Goal: Task Accomplishment & Management: Complete application form

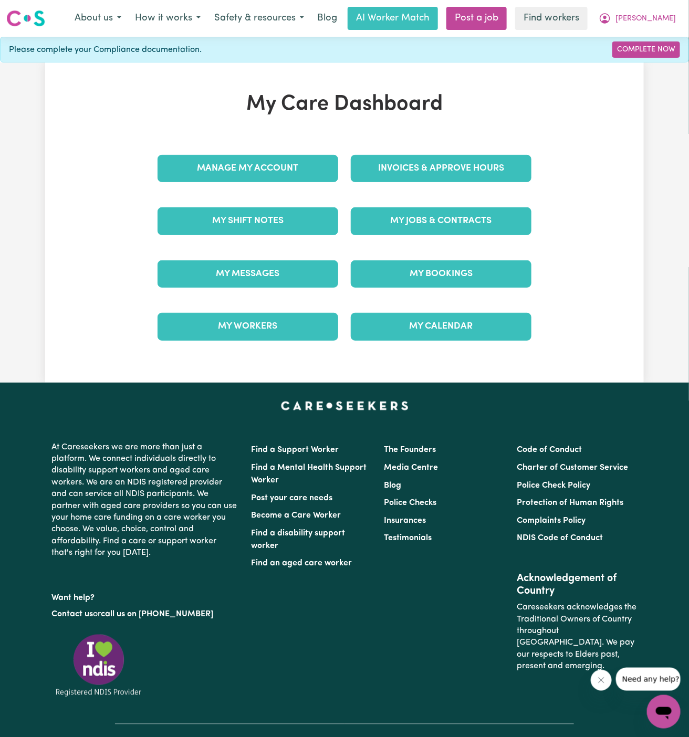
click at [448, 205] on div "My Jobs & Contracts" at bounding box center [440, 221] width 193 height 53
click at [445, 225] on link "My Jobs & Contracts" at bounding box center [441, 220] width 181 height 27
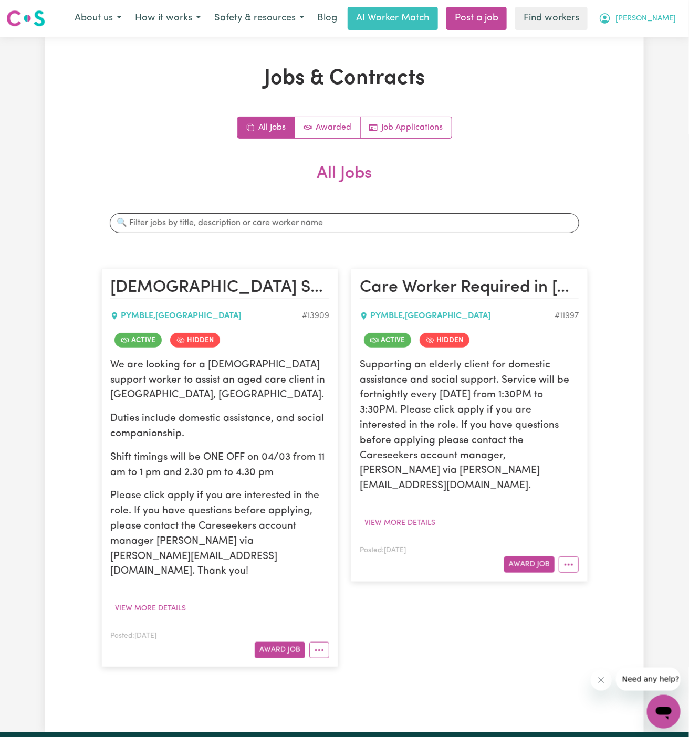
click at [649, 14] on span "[PERSON_NAME]" at bounding box center [645, 19] width 60 height 12
click at [568, 146] on div "All Jobs Awarded Job Applications All Jobs Search jobs Female Support Worker Ne…" at bounding box center [344, 397] width 486 height 561
click at [507, 23] on link "Post a job" at bounding box center [476, 18] width 60 height 23
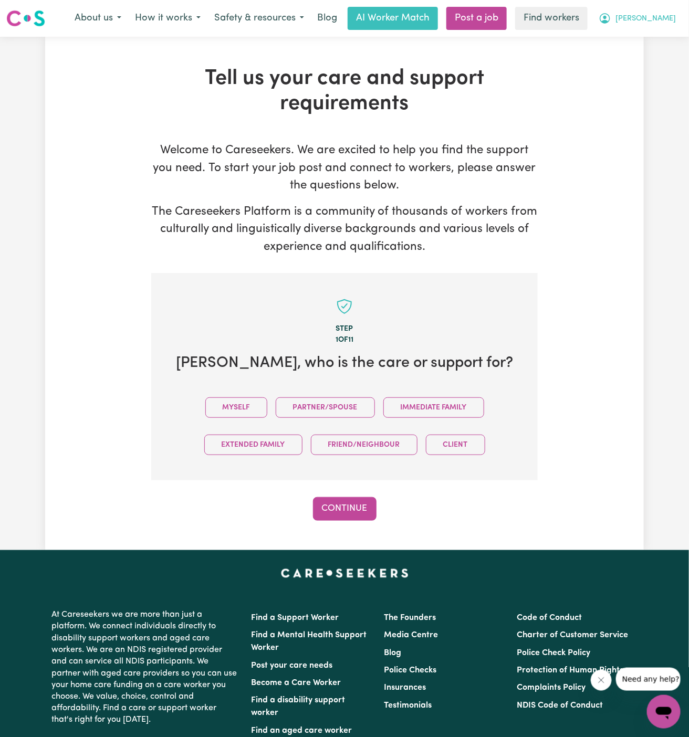
click at [667, 15] on span "[PERSON_NAME]" at bounding box center [645, 19] width 60 height 12
click at [658, 32] on link "My Dashboard" at bounding box center [640, 41] width 83 height 20
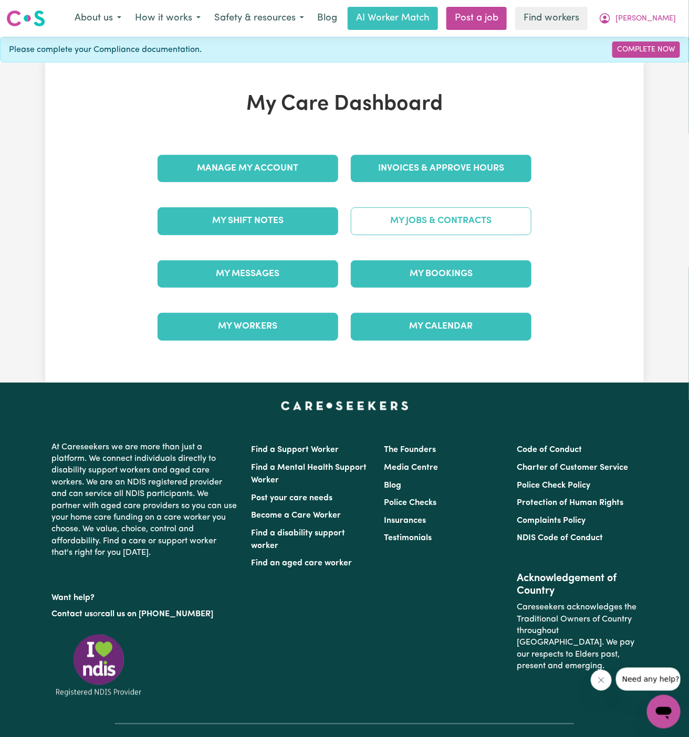
click at [417, 227] on link "My Jobs & Contracts" at bounding box center [441, 220] width 181 height 27
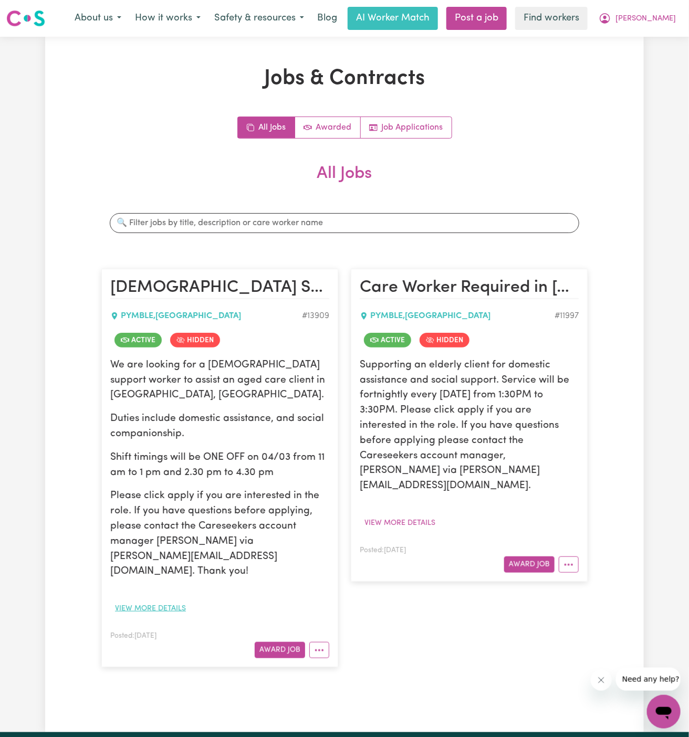
click at [163, 601] on button "View more details" at bounding box center [150, 609] width 80 height 16
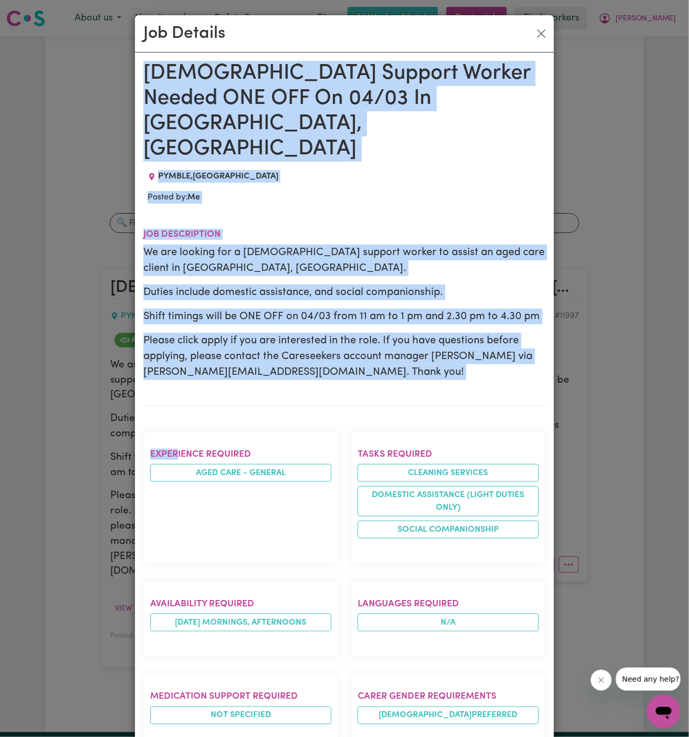
drag, startPoint x: 148, startPoint y: 70, endPoint x: 238, endPoint y: 737, distance: 672.4
click at [238, 737] on div "Female Support Worker Needed ONE OFF On 04/03 In Pymble, NSW PYMBLE , New South…" at bounding box center [344, 590] width 402 height 1058
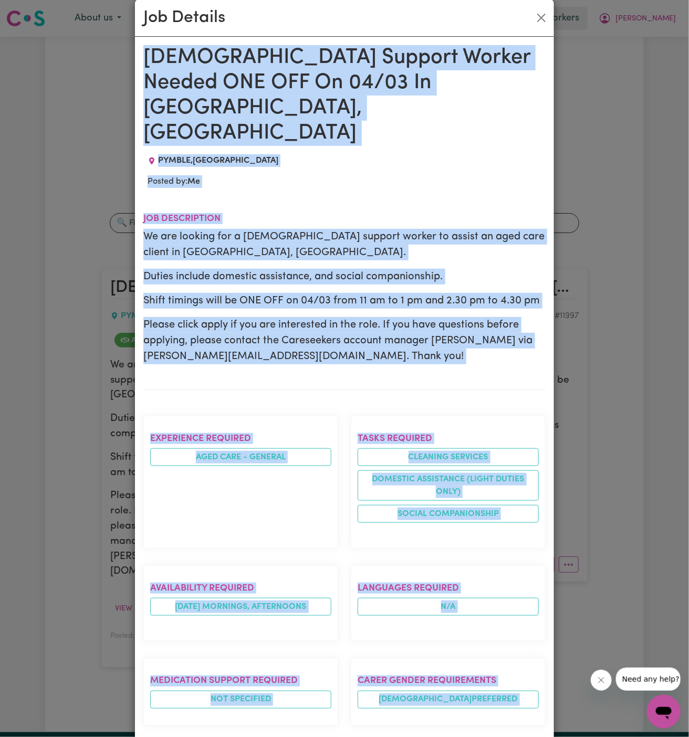
scroll to position [351, 0]
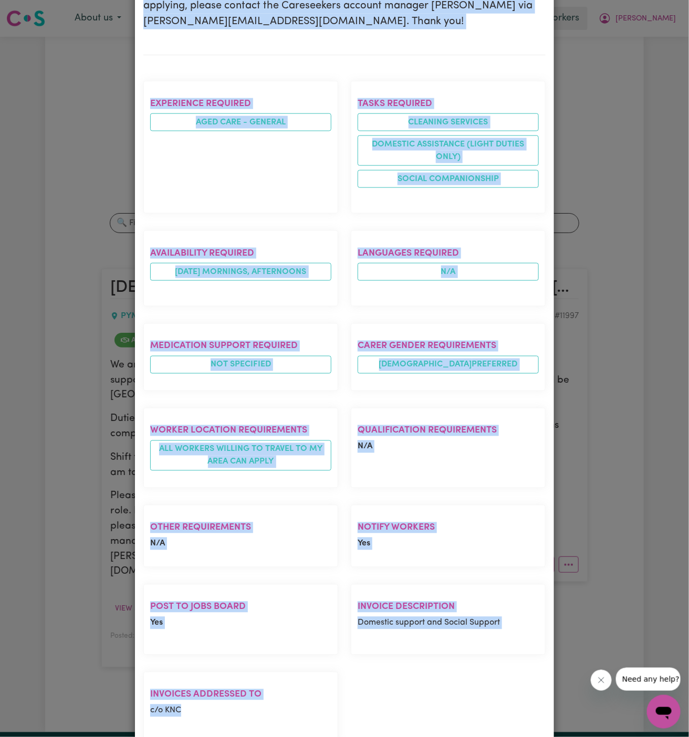
copy div "Female Support Worker Needed ONE OFF On 04/03 In Pymble, NSW PYMBLE , New South…"
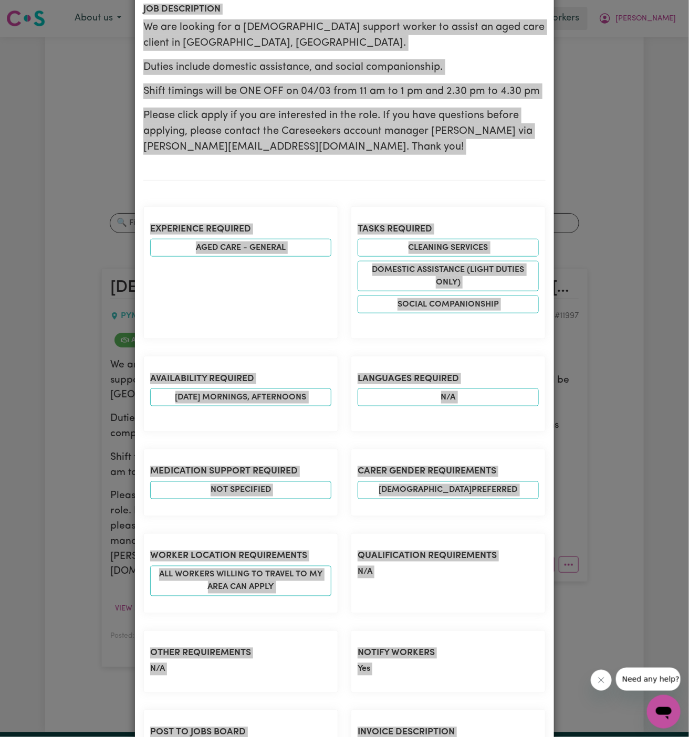
scroll to position [0, 0]
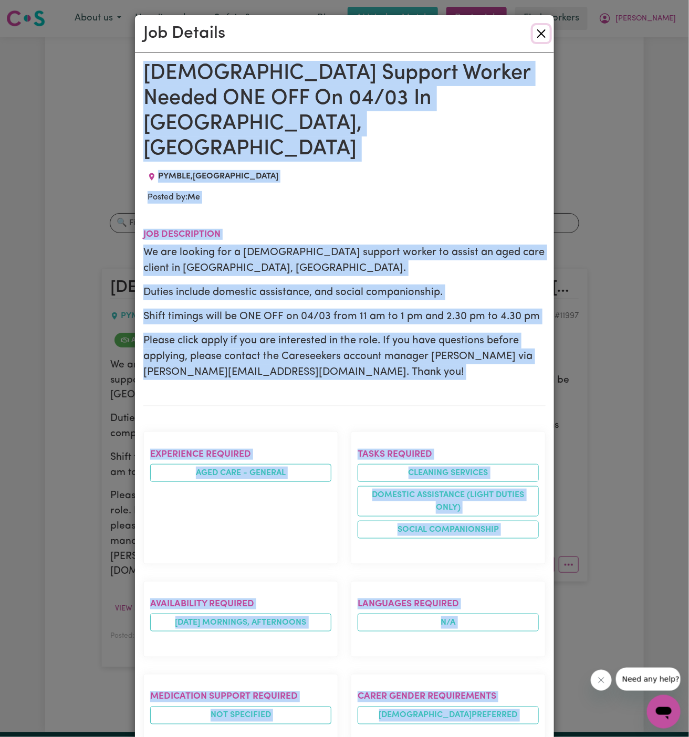
click at [541, 37] on button "Close" at bounding box center [541, 33] width 17 height 17
click at [541, 37] on div "Job Details" at bounding box center [344, 33] width 419 height 37
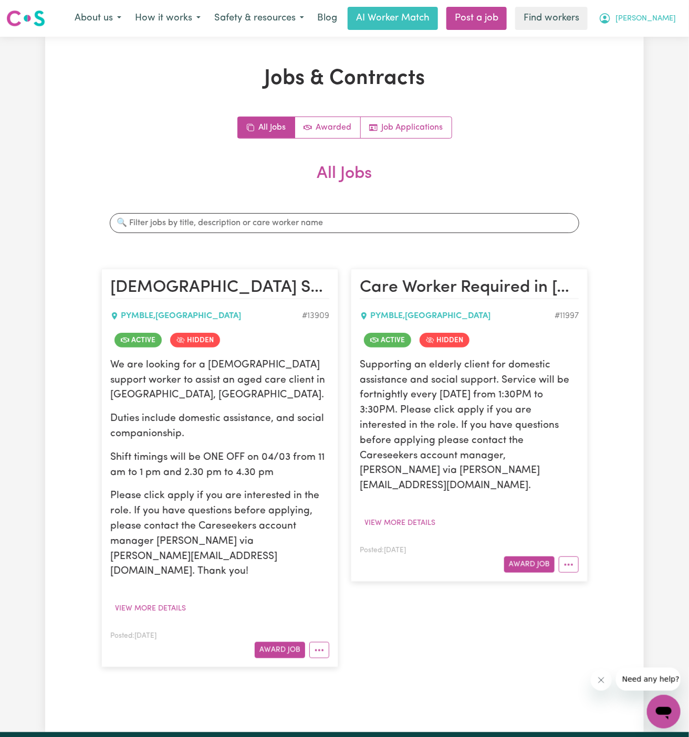
click at [651, 20] on span "[PERSON_NAME]" at bounding box center [645, 19] width 60 height 12
click at [651, 37] on link "My Dashboard" at bounding box center [640, 41] width 83 height 20
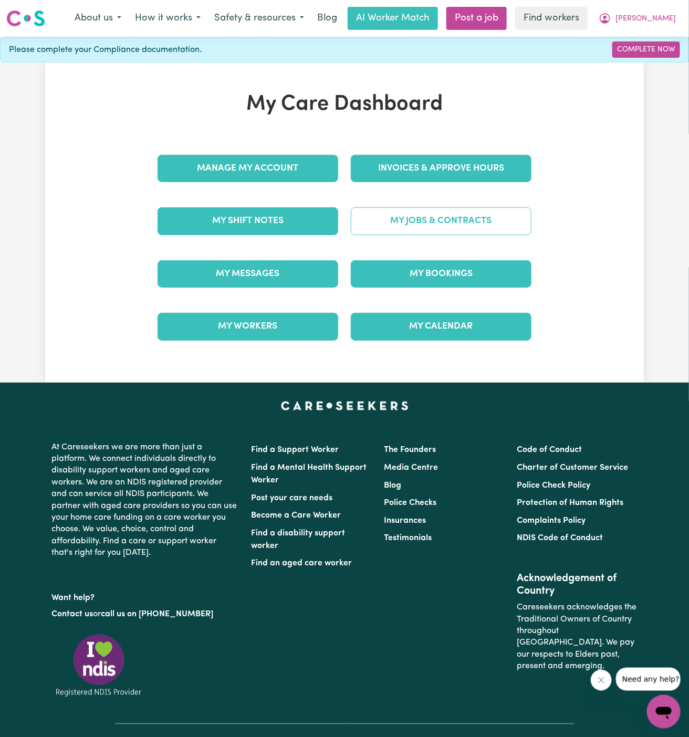
click at [433, 217] on link "My Jobs & Contracts" at bounding box center [441, 220] width 181 height 27
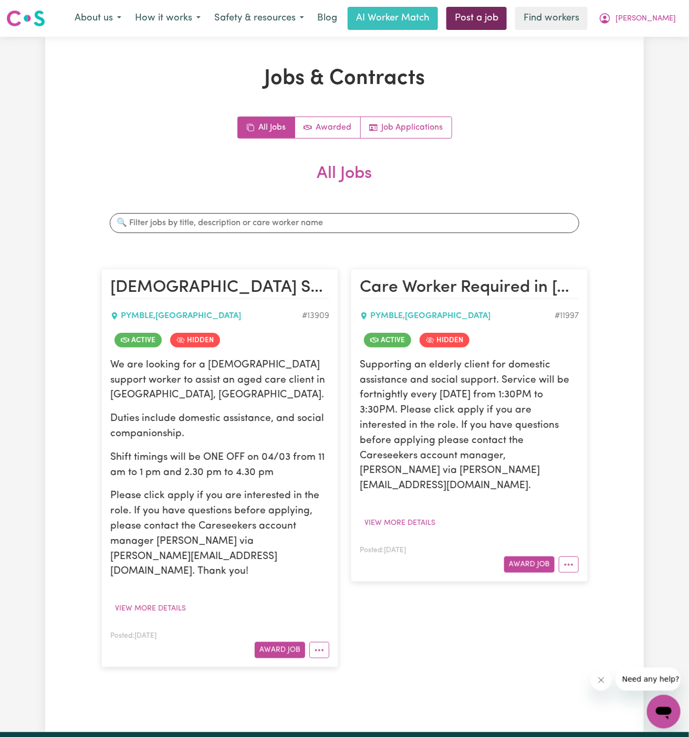
click at [507, 22] on link "Post a job" at bounding box center [476, 18] width 60 height 23
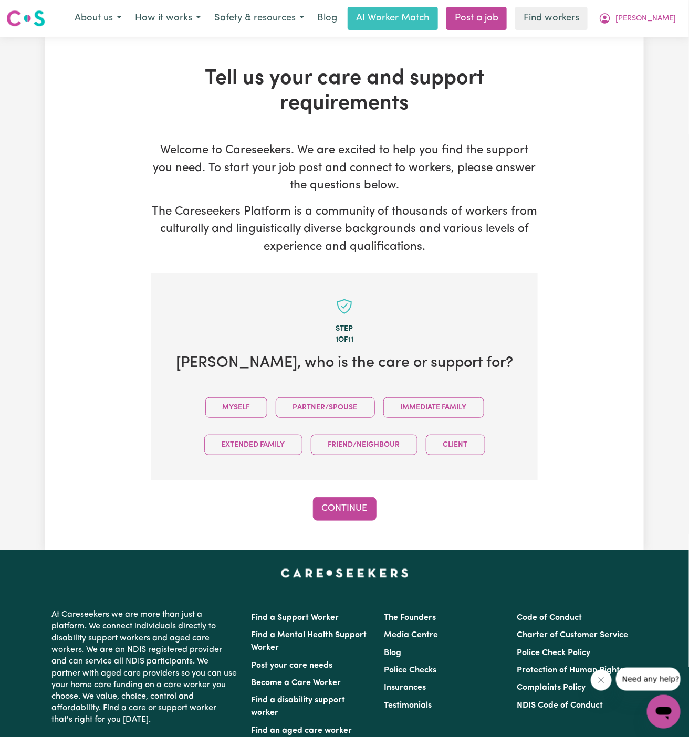
scroll to position [1, 0]
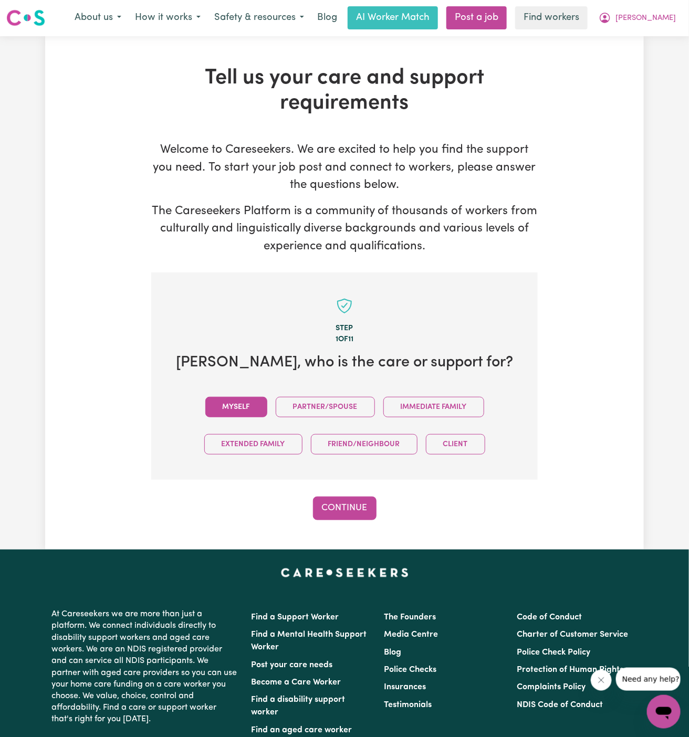
click at [247, 401] on button "Myself" at bounding box center [236, 407] width 62 height 20
click at [354, 509] on button "Continue" at bounding box center [345, 508] width 64 height 23
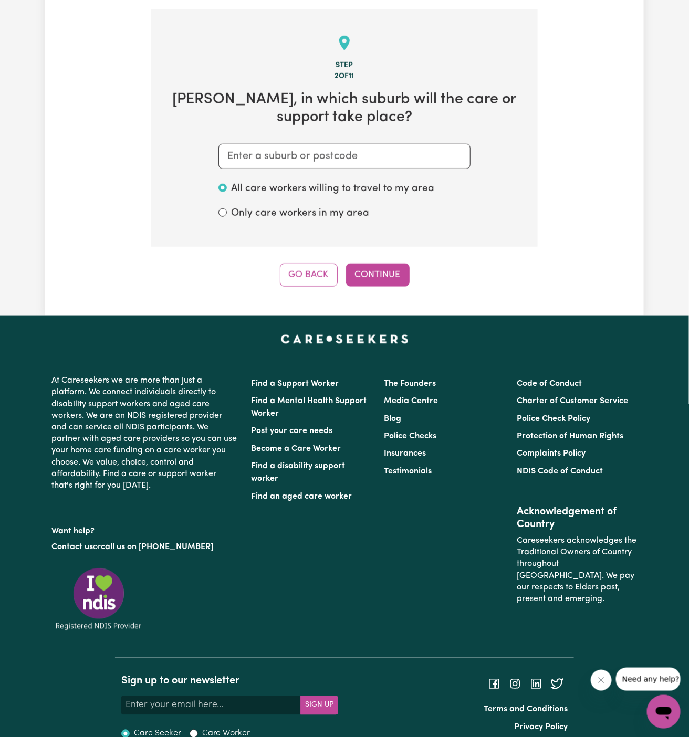
scroll to position [273, 0]
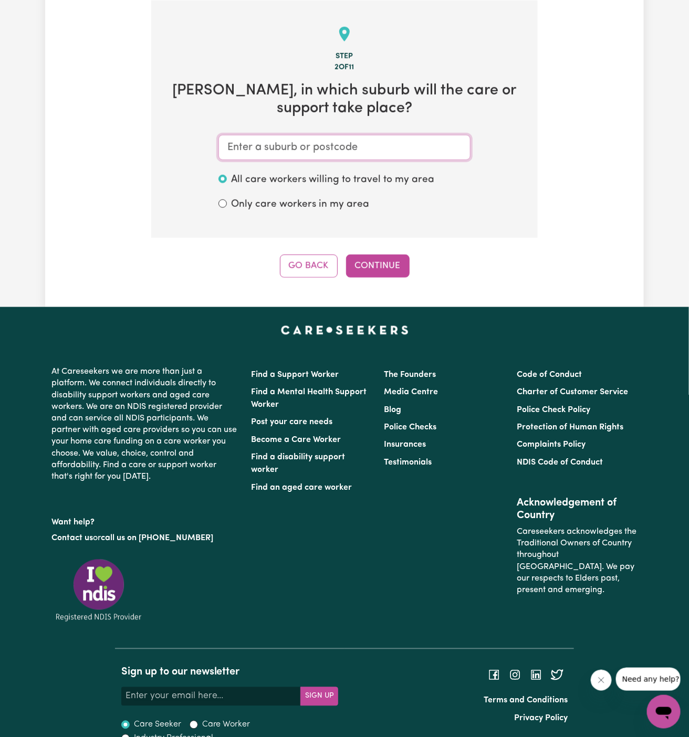
click at [341, 150] on input "text" at bounding box center [344, 147] width 252 height 25
paste input "PYMBLE"
type input "PYMBLE"
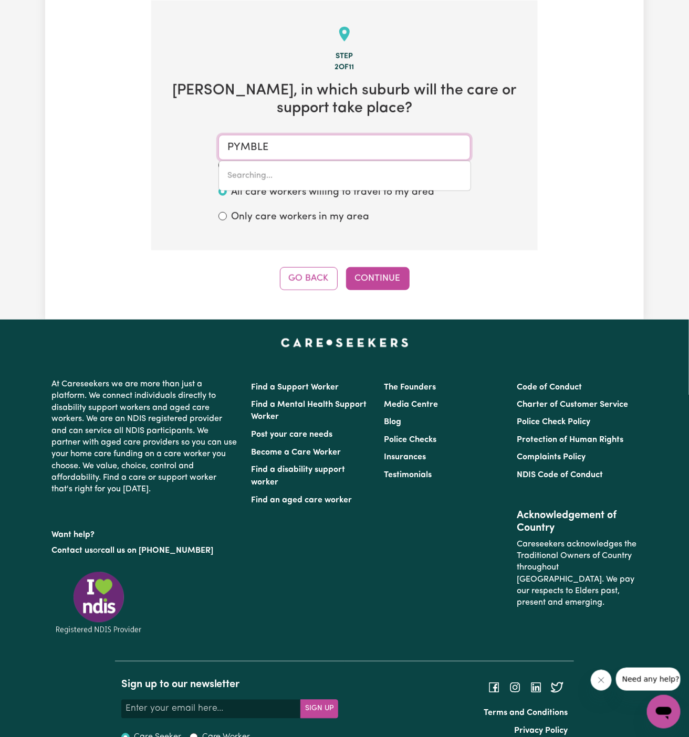
type input "PYMBLE, New South Wales, 2073"
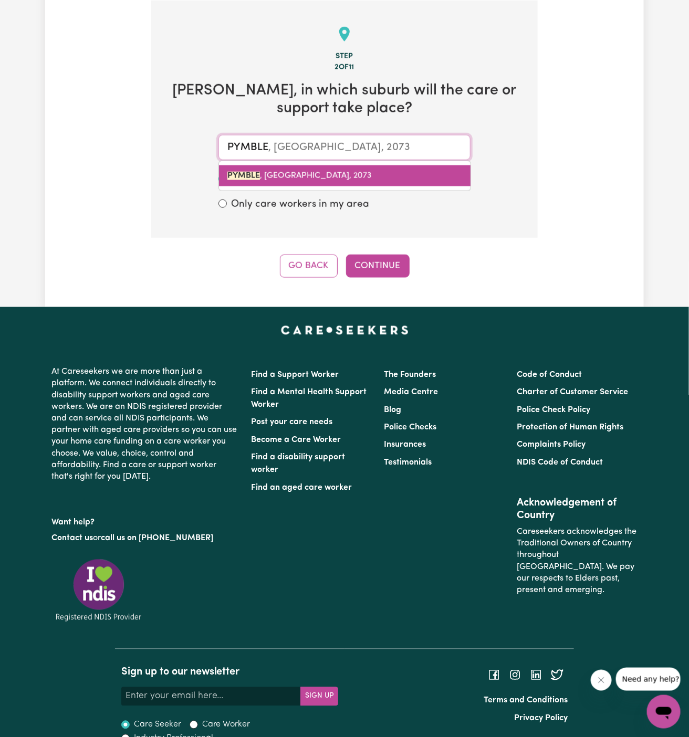
click at [320, 180] on link "PYMBLE , New South Wales, 2073" at bounding box center [345, 175] width 252 height 21
type input "PYMBLE, New South Wales, 2073"
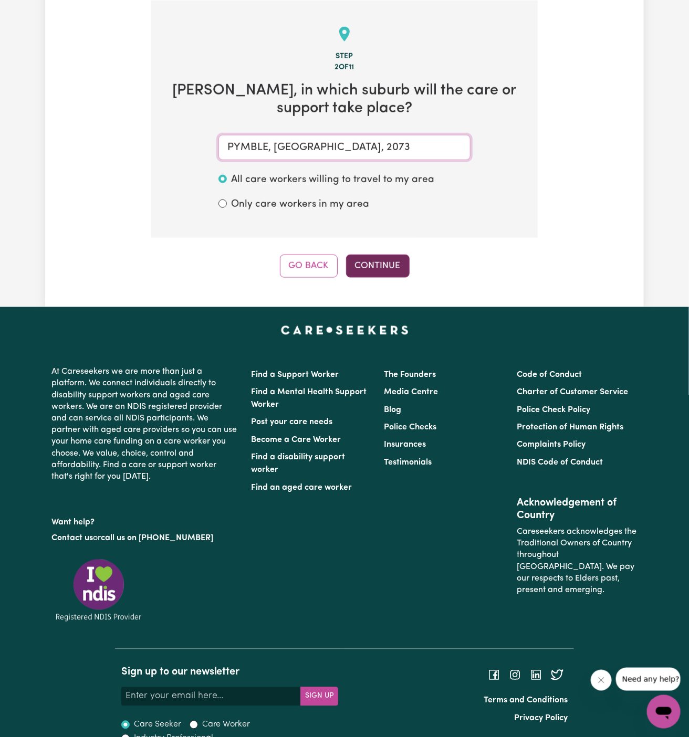
type input "PYMBLE, New South Wales, 2073"
click at [381, 264] on button "Continue" at bounding box center [378, 266] width 64 height 23
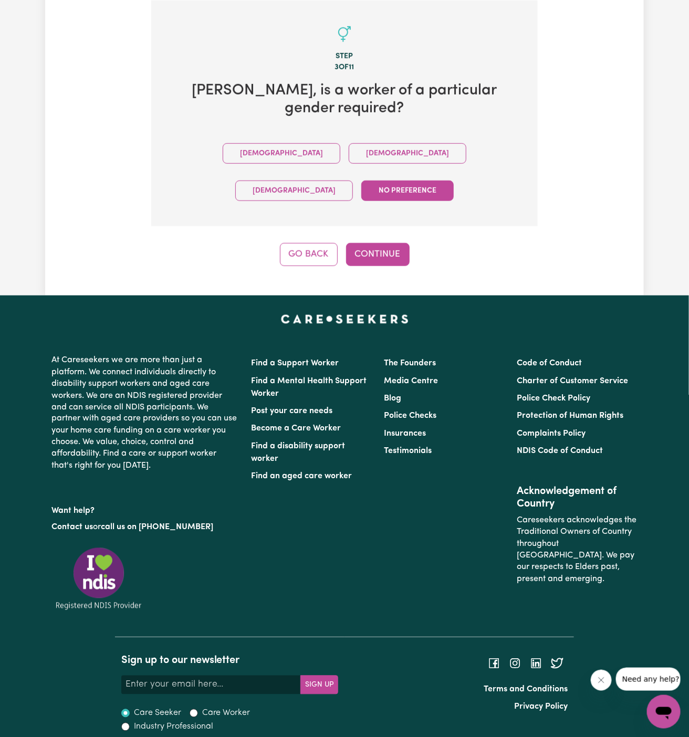
scroll to position [244, 0]
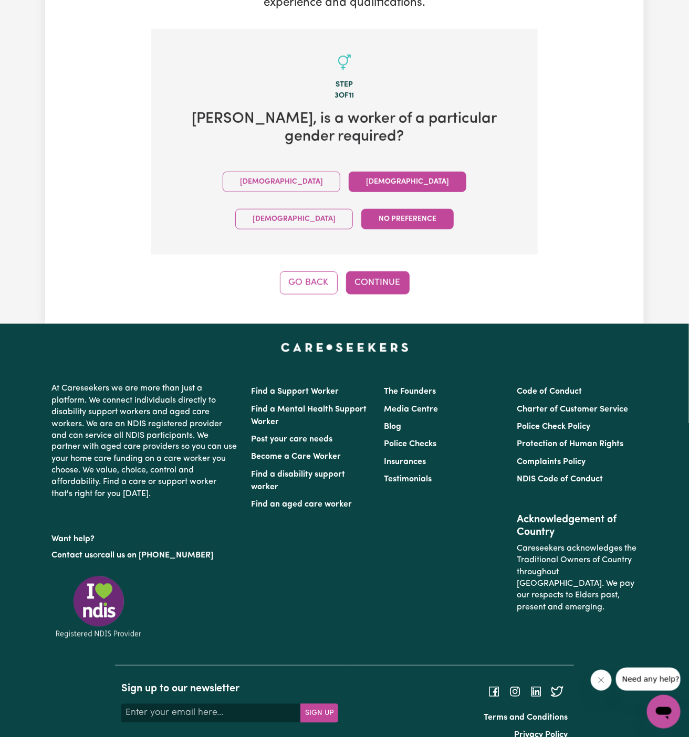
click at [349, 186] on button "Female" at bounding box center [408, 182] width 118 height 20
click at [372, 271] on button "Continue" at bounding box center [378, 282] width 64 height 23
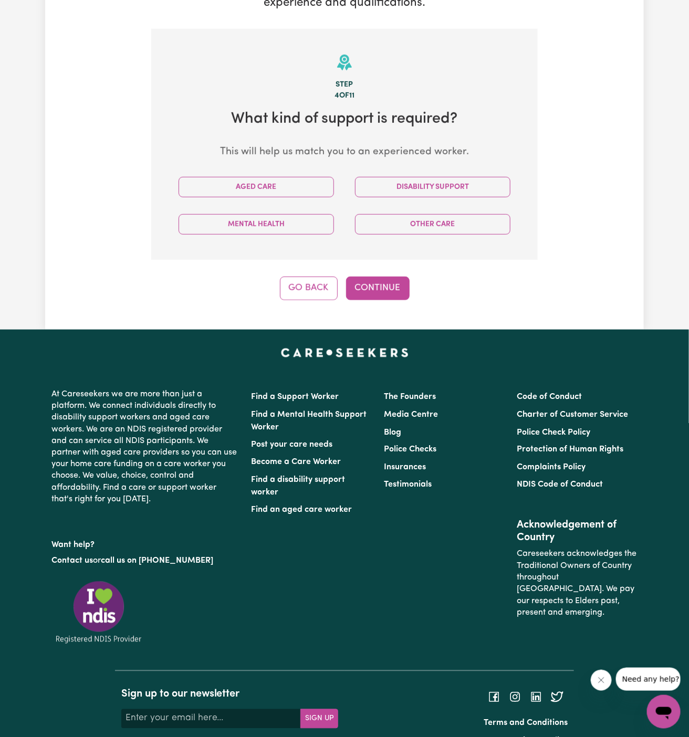
scroll to position [273, 0]
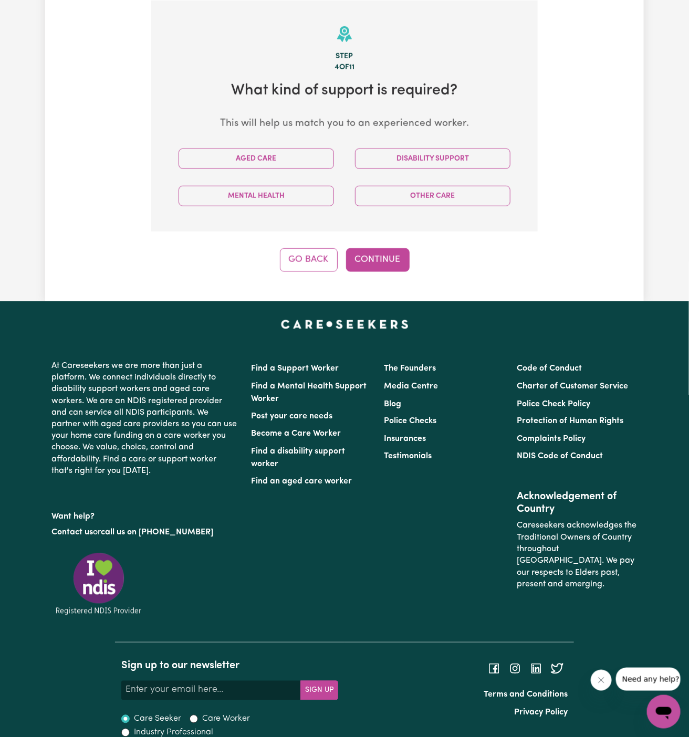
click at [263, 172] on div "Aged Care" at bounding box center [256, 158] width 176 height 37
click at [273, 153] on button "Aged Care" at bounding box center [256, 159] width 155 height 20
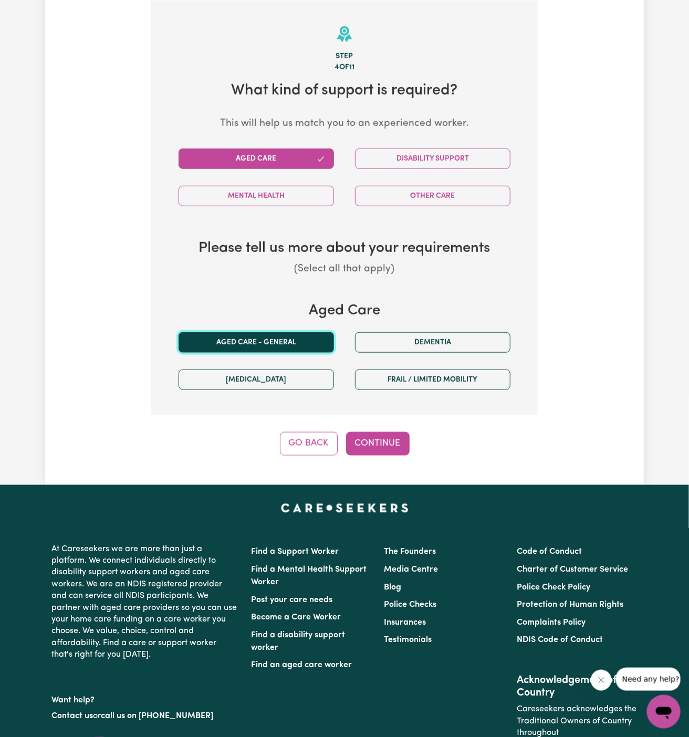
click at [297, 342] on button "Aged care - General" at bounding box center [256, 342] width 155 height 20
click at [379, 439] on button "Continue" at bounding box center [378, 443] width 64 height 23
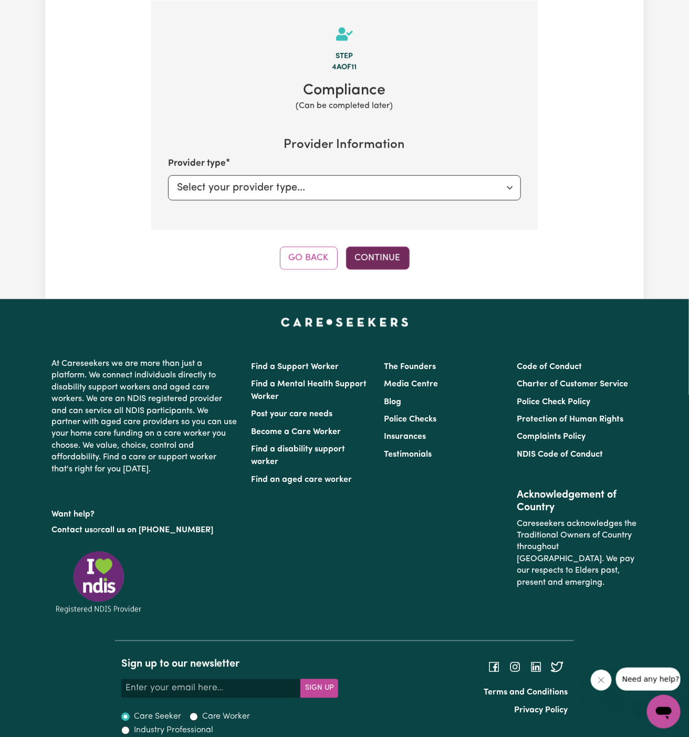
click at [389, 250] on button "Continue" at bounding box center [378, 258] width 64 height 23
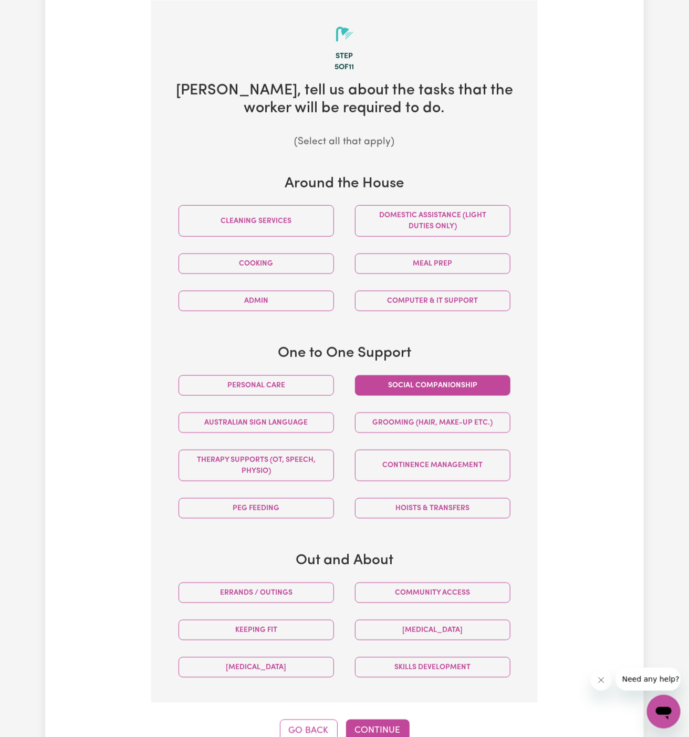
click at [452, 384] on button "Social companionship" at bounding box center [432, 385] width 155 height 20
click at [444, 210] on button "Domestic assistance (light duties only)" at bounding box center [432, 221] width 155 height 32
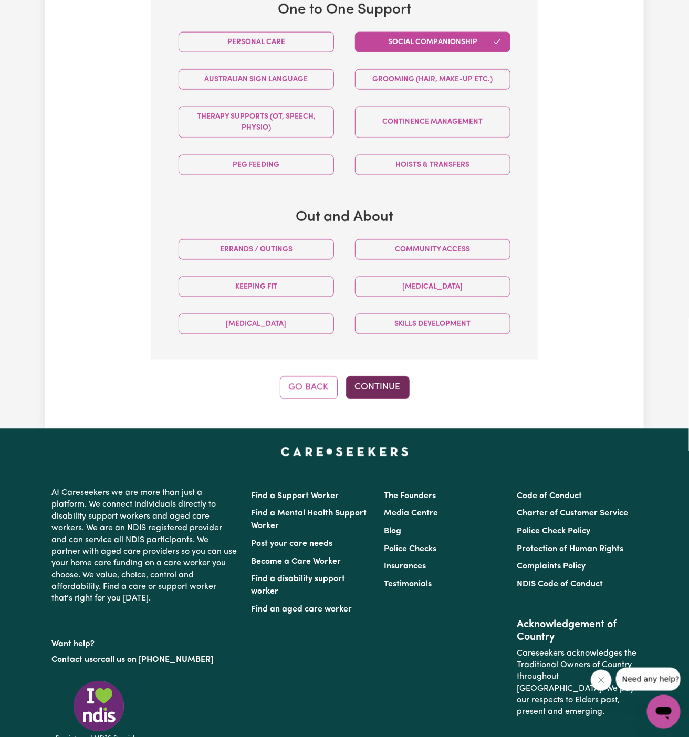
click at [379, 388] on button "Continue" at bounding box center [378, 387] width 64 height 23
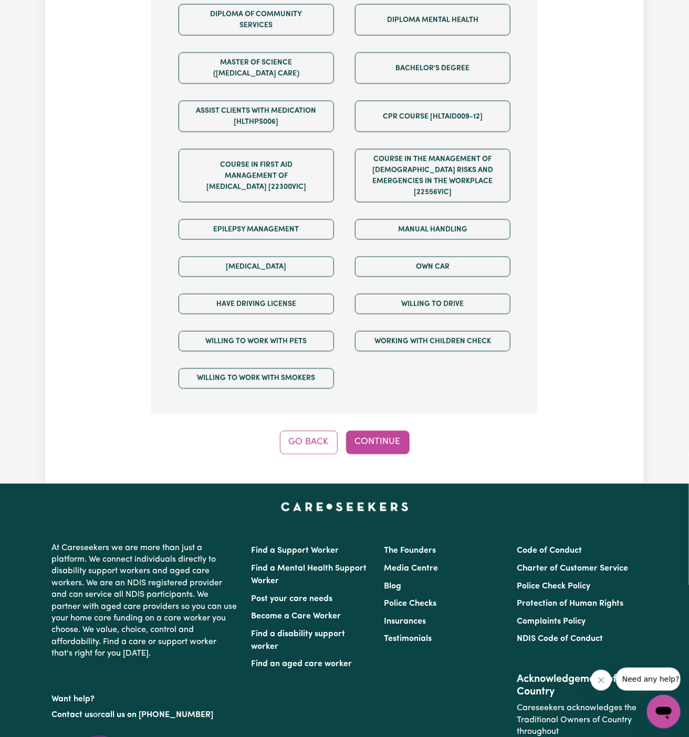
click at [379, 388] on section "Step 6 of 11 We are almost there! Any other requirements? (Optional) Certificat…" at bounding box center [344, 36] width 386 height 758
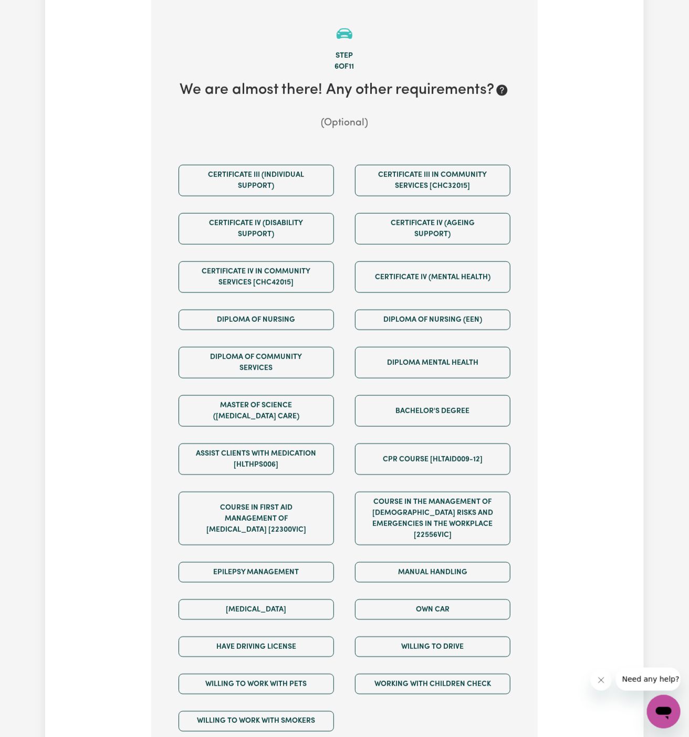
scroll to position [273, 0]
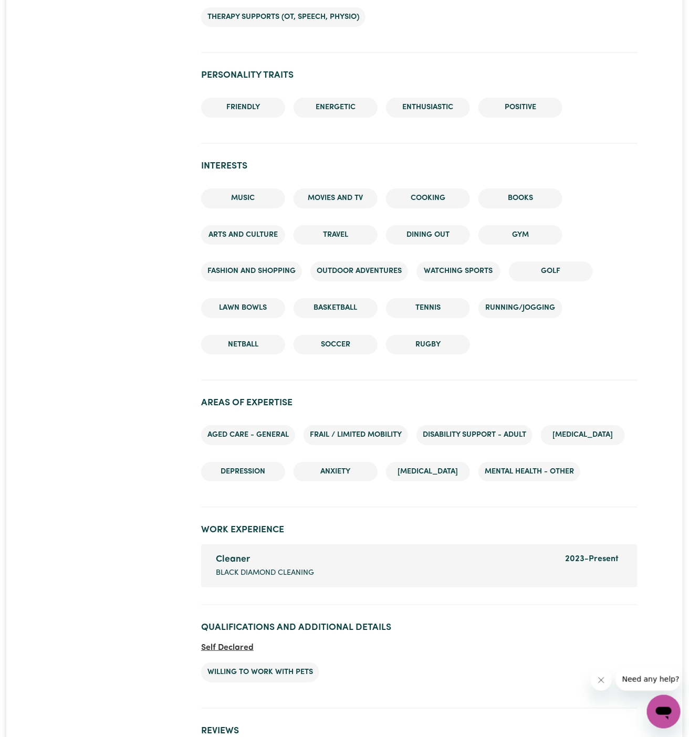
scroll to position [1255, 0]
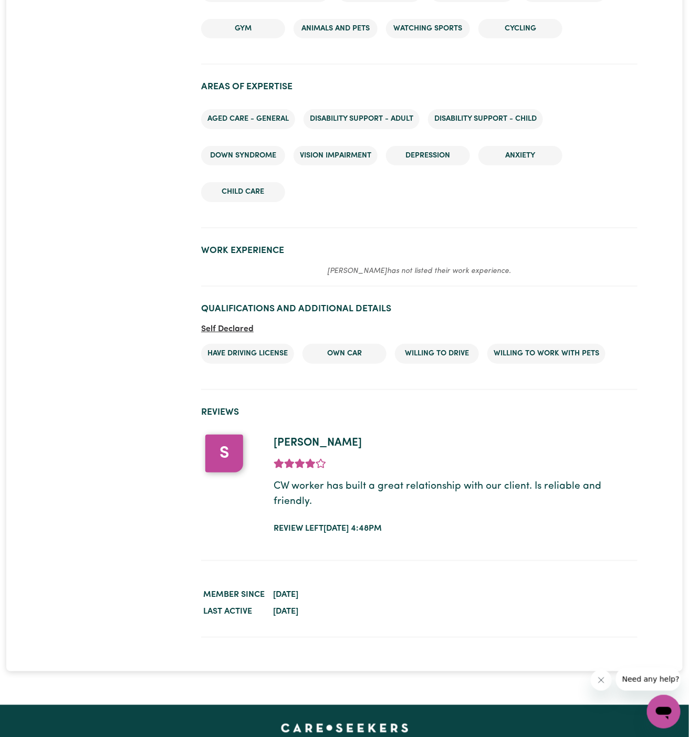
scroll to position [1363, 0]
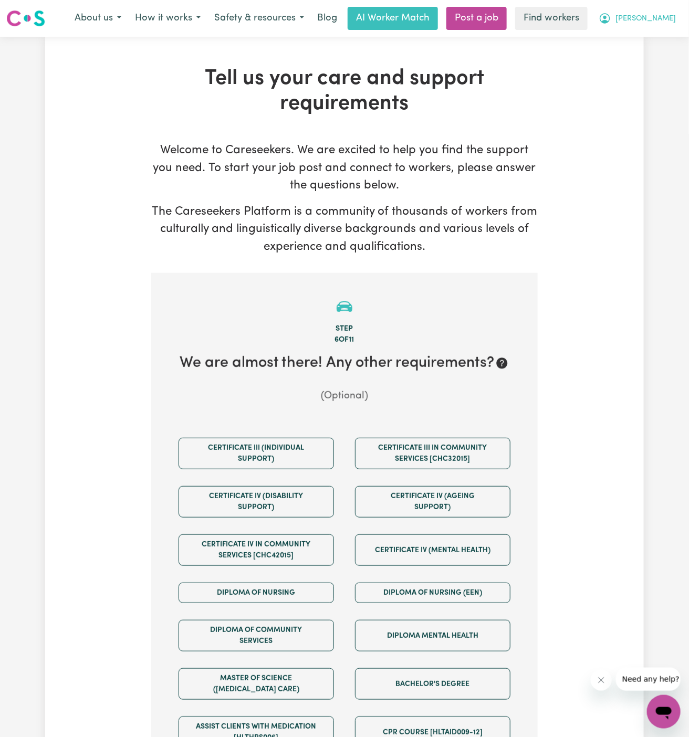
click at [657, 20] on span "[PERSON_NAME]" at bounding box center [645, 19] width 60 height 12
click at [657, 53] on link "Logout" at bounding box center [640, 60] width 83 height 20
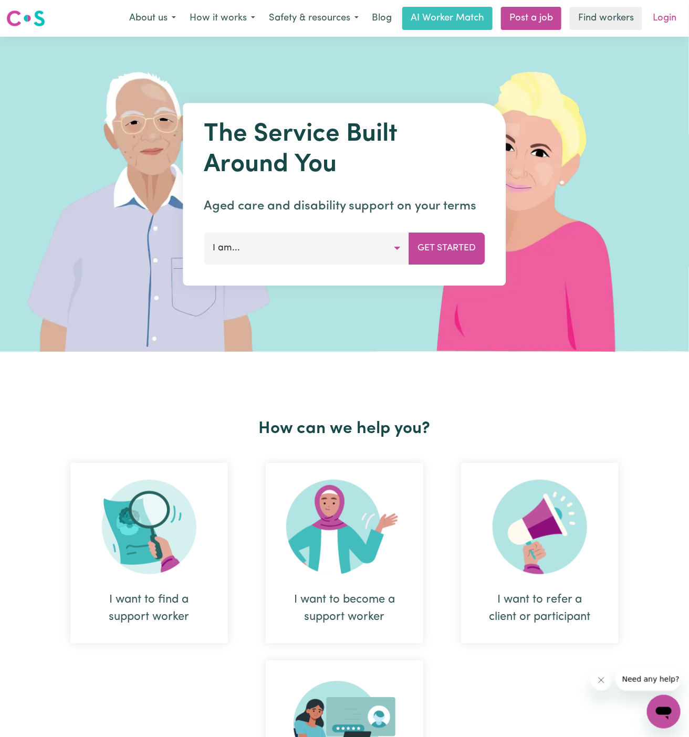
click at [662, 17] on link "Login" at bounding box center [664, 18] width 36 height 23
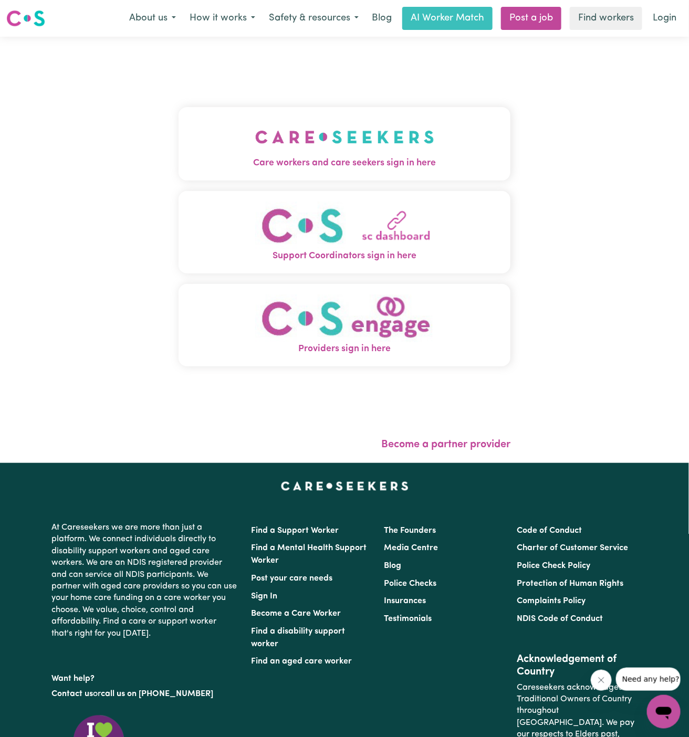
click at [392, 146] on img "Care workers and care seekers sign in here" at bounding box center [344, 137] width 179 height 39
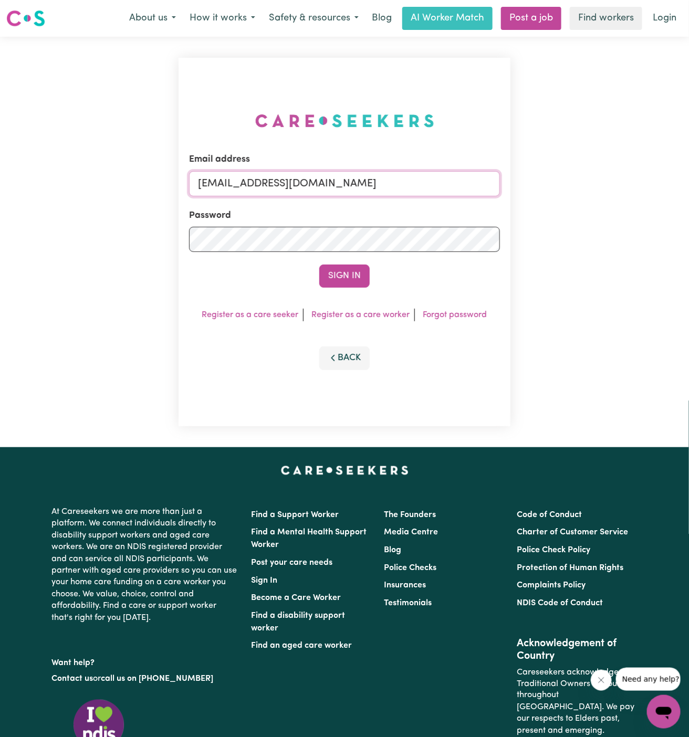
drag, startPoint x: 256, startPoint y: 186, endPoint x: 493, endPoint y: 173, distance: 237.2
click at [493, 173] on input "superuser~GrahamWhiteKNC@careseekers.com.au" at bounding box center [344, 183] width 311 height 25
click at [362, 160] on div "Email address superuser~GrahamWhiteKNC@careseekers.com.au" at bounding box center [344, 174] width 311 height 43
drag, startPoint x: 254, startPoint y: 183, endPoint x: 466, endPoint y: 181, distance: 212.1
click at [466, 181] on input "superuser~GrahamWhiteKNC@careseekers.com.au" at bounding box center [344, 183] width 311 height 25
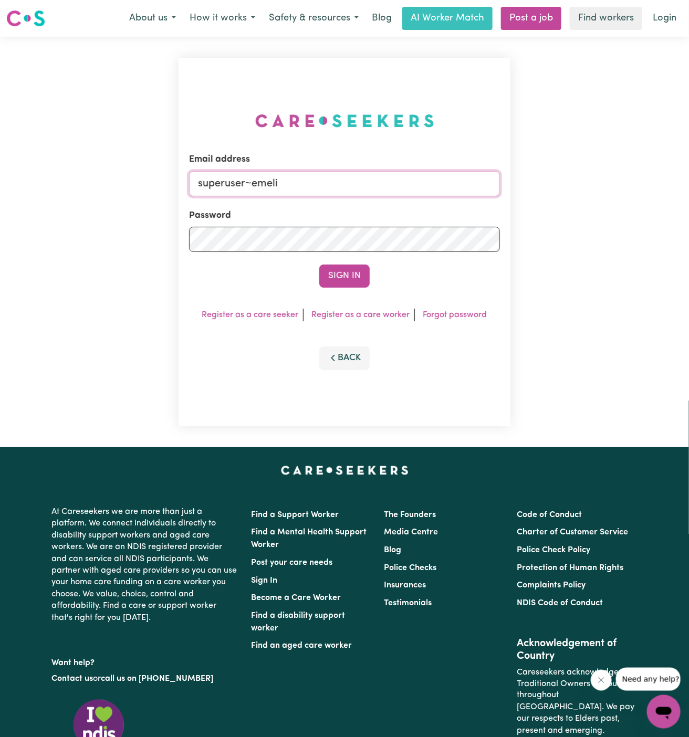
type input "superuser~EmelitaMcKeoughVC@careseekers.com.au"
click at [359, 286] on button "Sign In" at bounding box center [344, 276] width 50 height 23
